Goal: Check status

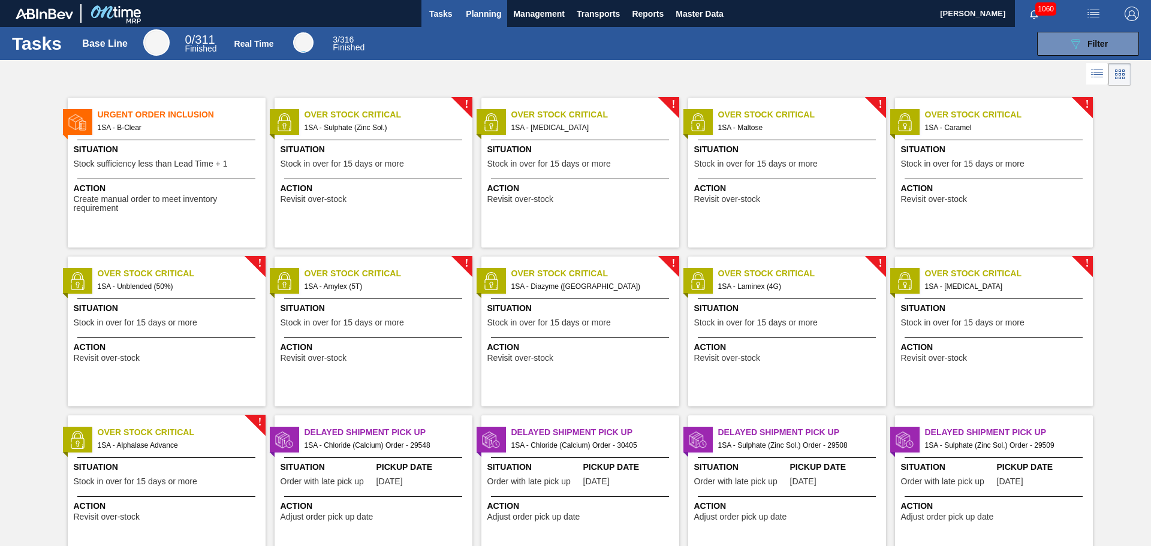
click at [490, 8] on span "Planning" at bounding box center [483, 14] width 35 height 14
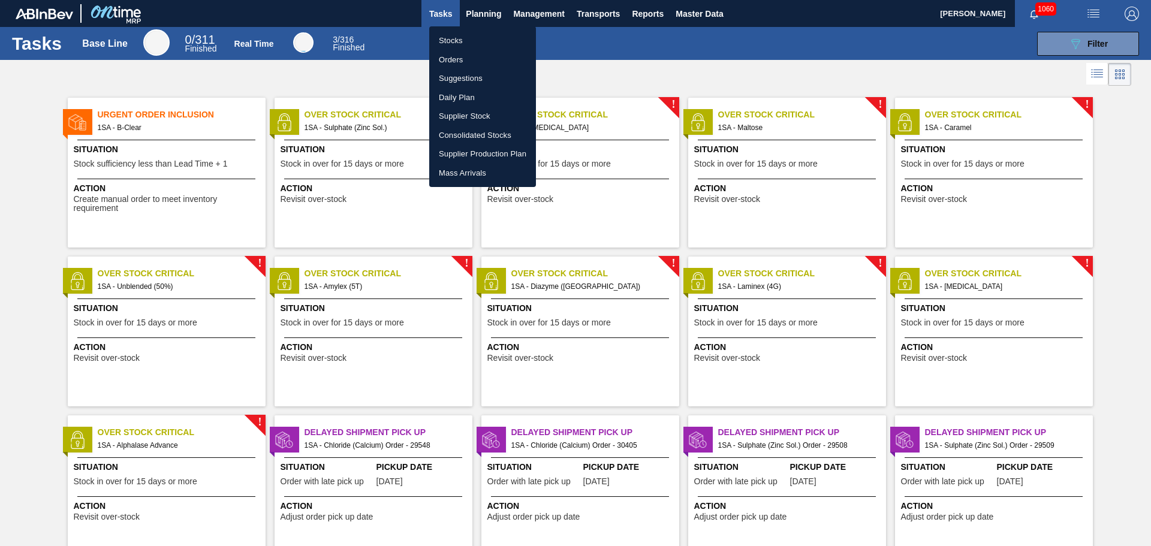
click at [464, 58] on li "Orders" at bounding box center [482, 59] width 107 height 19
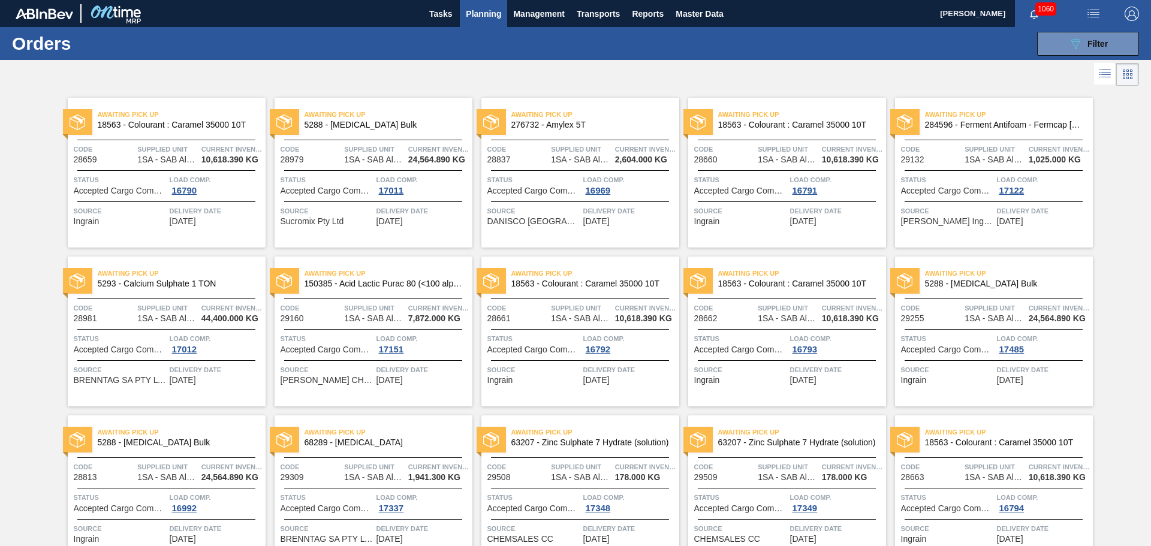
click at [354, 179] on span "Status" at bounding box center [326, 180] width 93 height 12
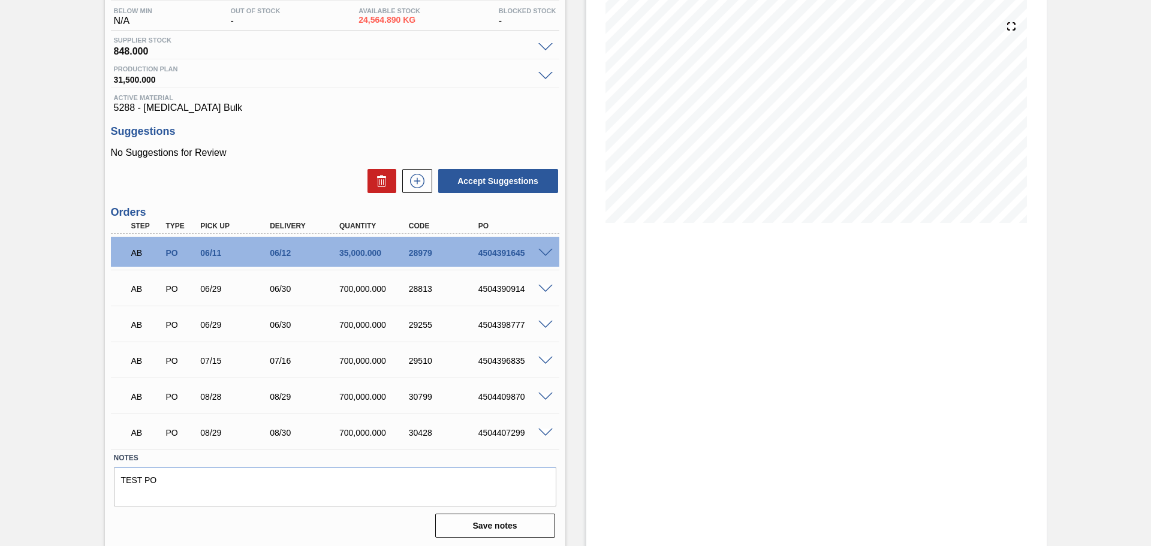
scroll to position [129, 0]
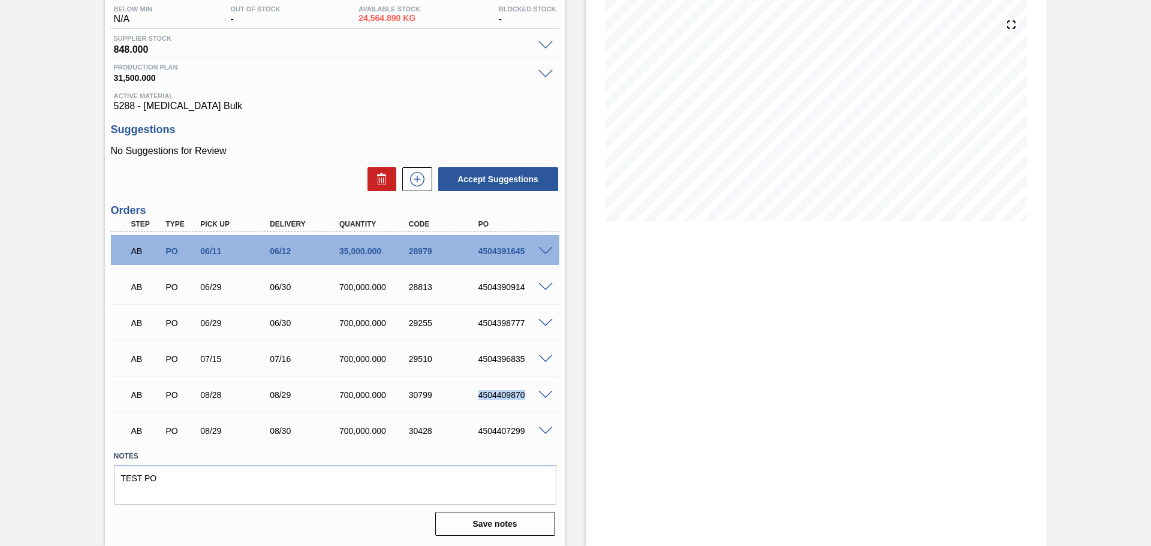
drag, startPoint x: 478, startPoint y: 394, endPoint x: 526, endPoint y: 394, distance: 48.5
click at [526, 394] on div "4504409870" at bounding box center [514, 395] width 78 height 10
copy div "4504409870"
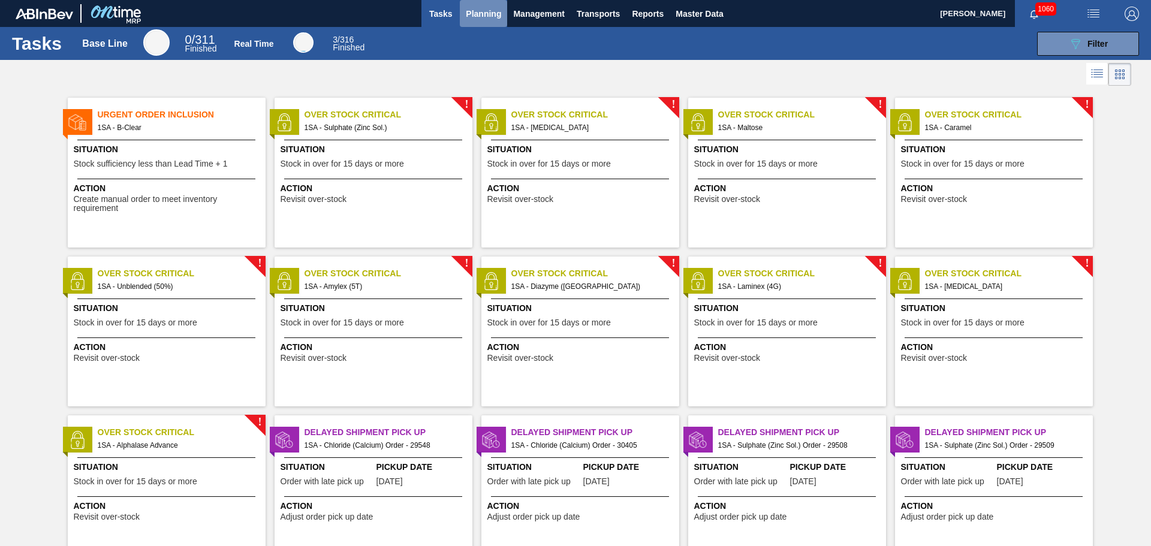
click at [483, 13] on span "Planning" at bounding box center [483, 14] width 35 height 14
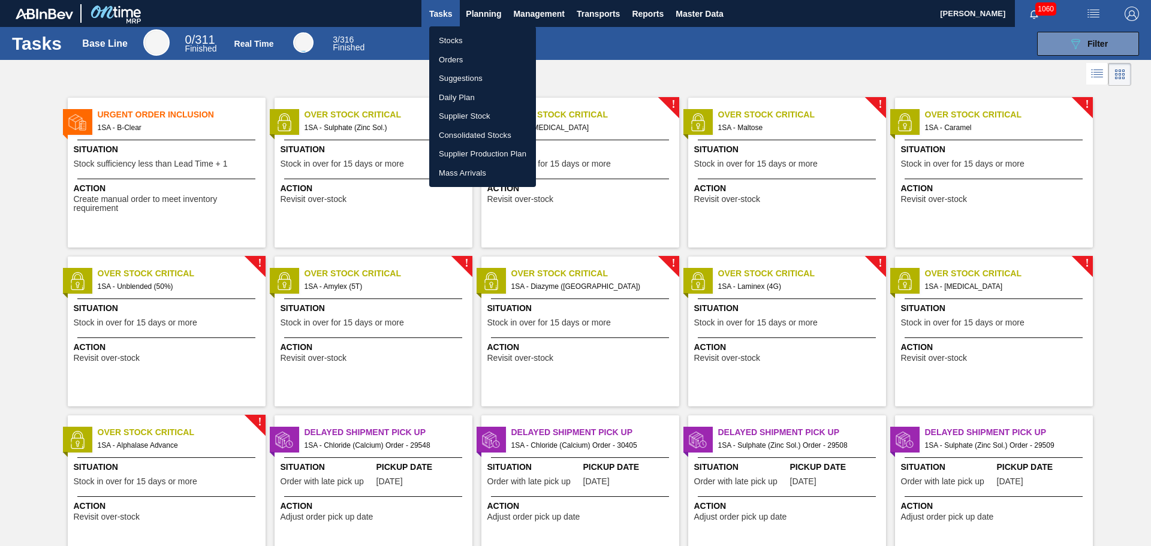
click at [463, 58] on li "Orders" at bounding box center [482, 59] width 107 height 19
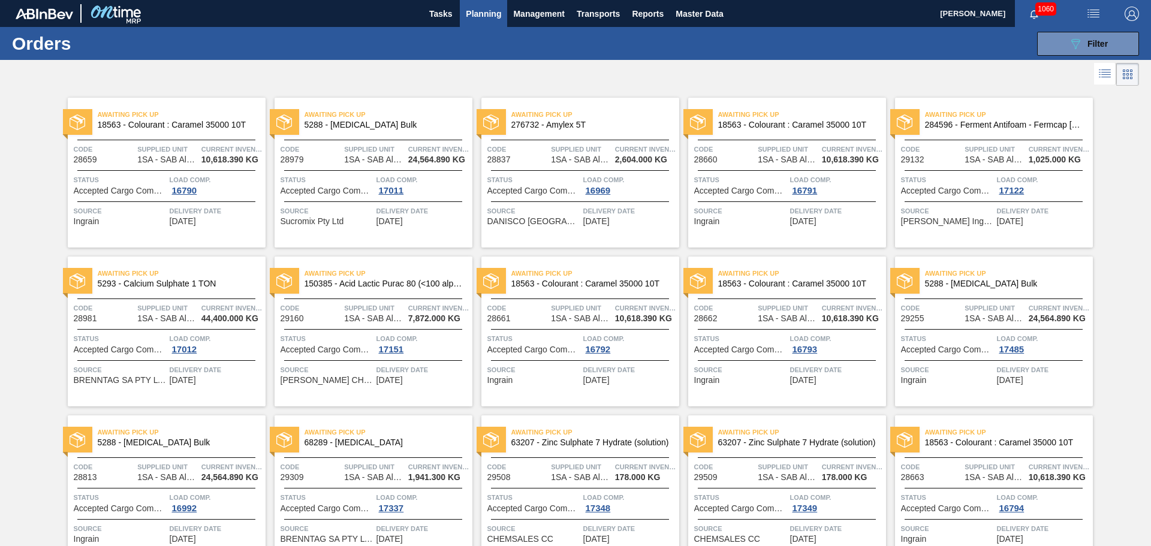
click at [338, 176] on span "Status" at bounding box center [326, 180] width 93 height 12
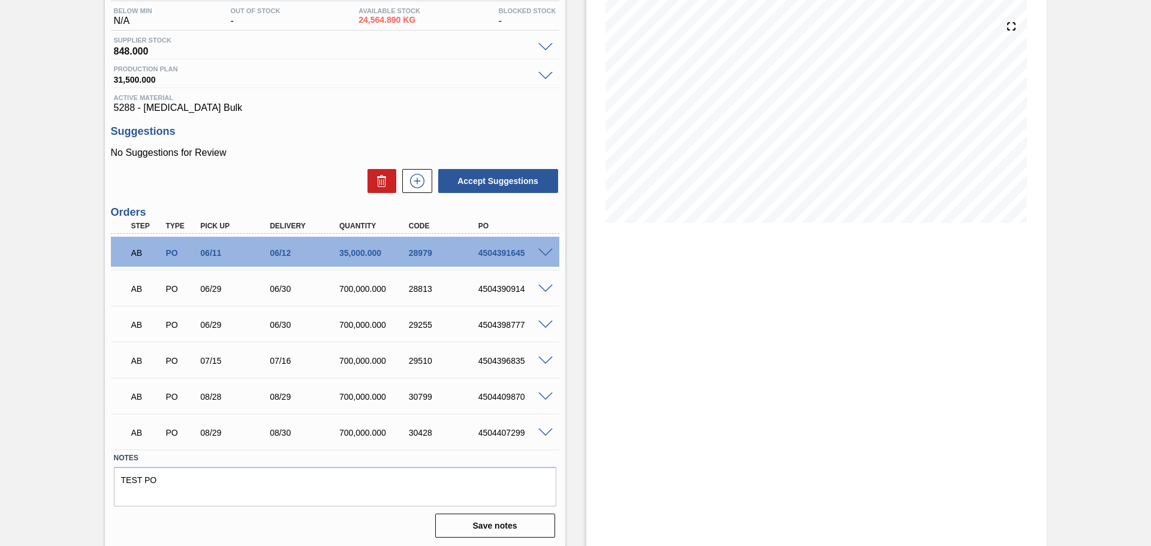
scroll to position [129, 0]
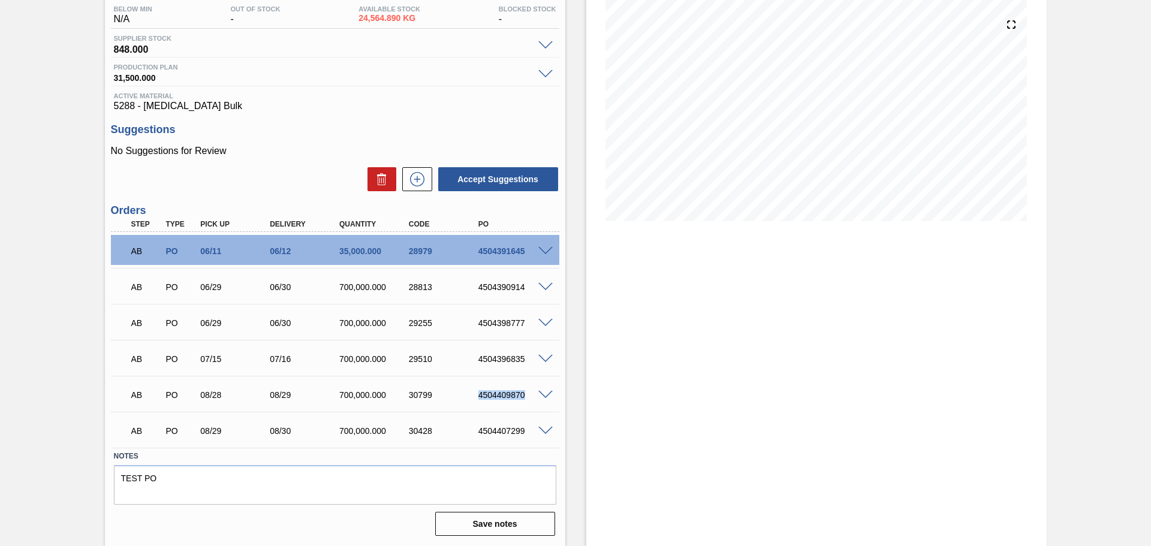
drag, startPoint x: 478, startPoint y: 394, endPoint x: 538, endPoint y: 395, distance: 60.5
click at [538, 395] on div "AB PO 08/28 08/29 700,000.000 30799 4504409870" at bounding box center [335, 394] width 448 height 30
copy div "4504409870"
